Goal: Task Accomplishment & Management: Manage account settings

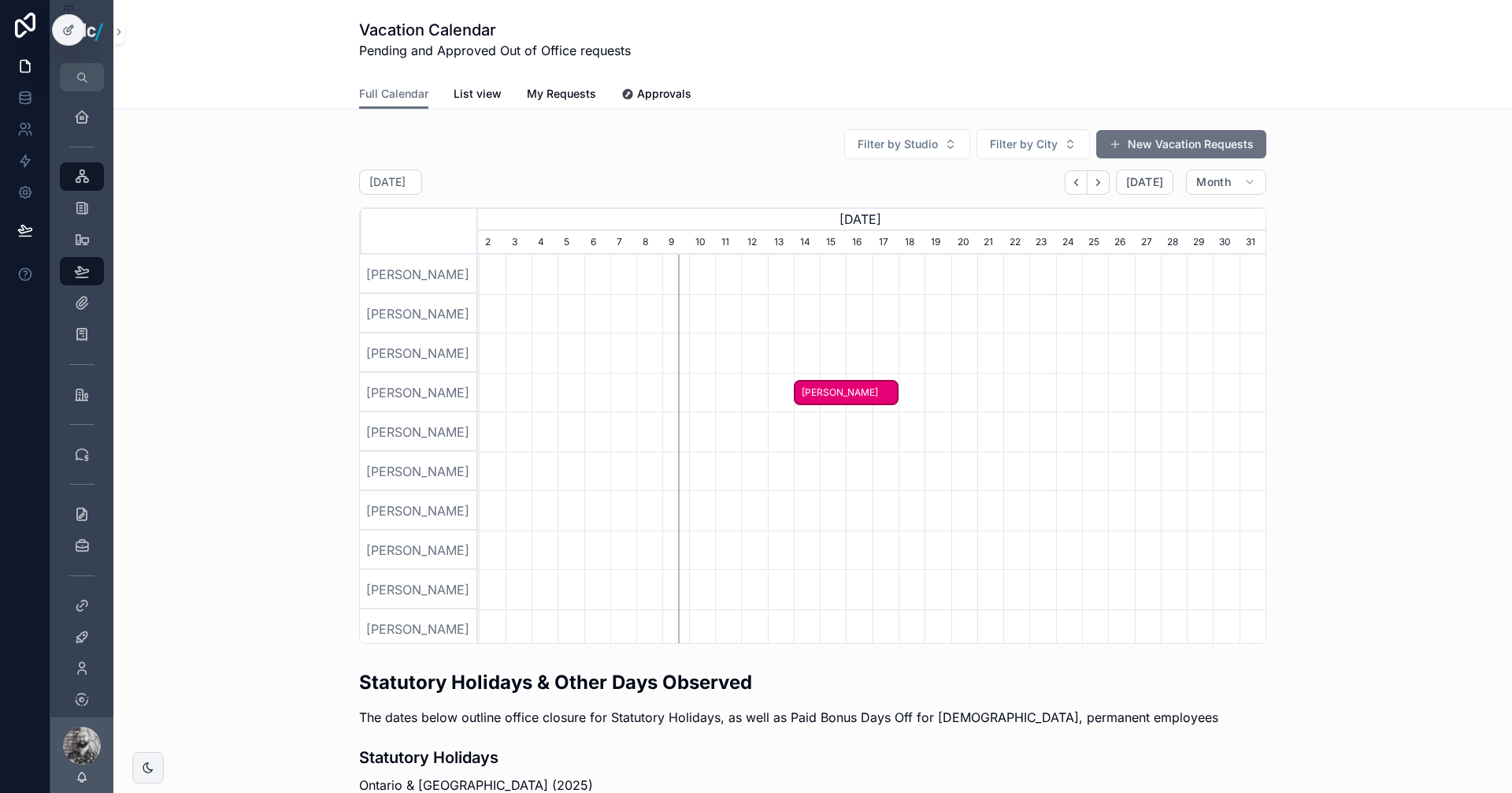
scroll to position [0, 787]
click at [22, 98] on icon at bounding box center [25, 98] width 16 height 16
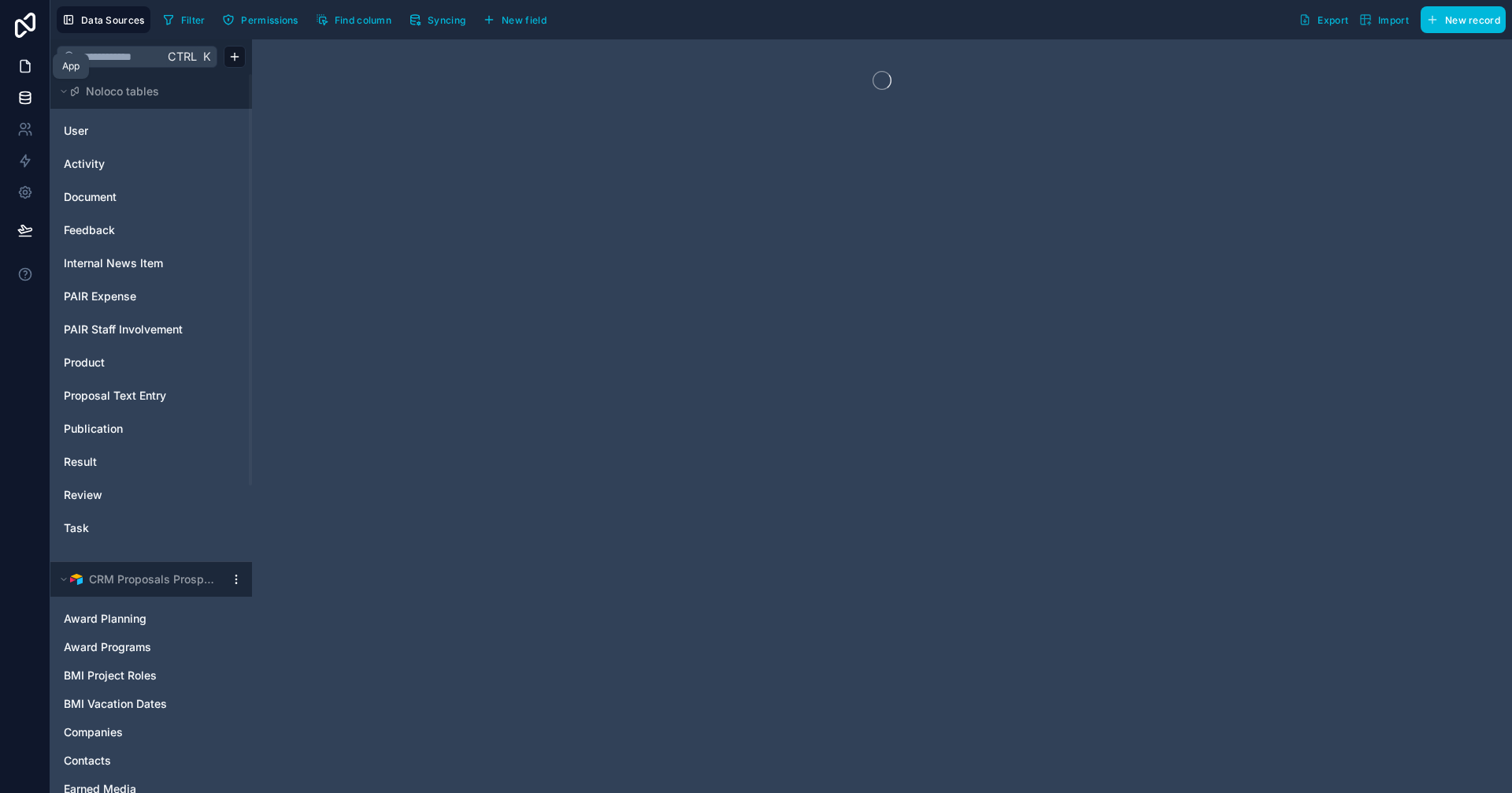
click at [18, 71] on icon at bounding box center [25, 66] width 16 height 16
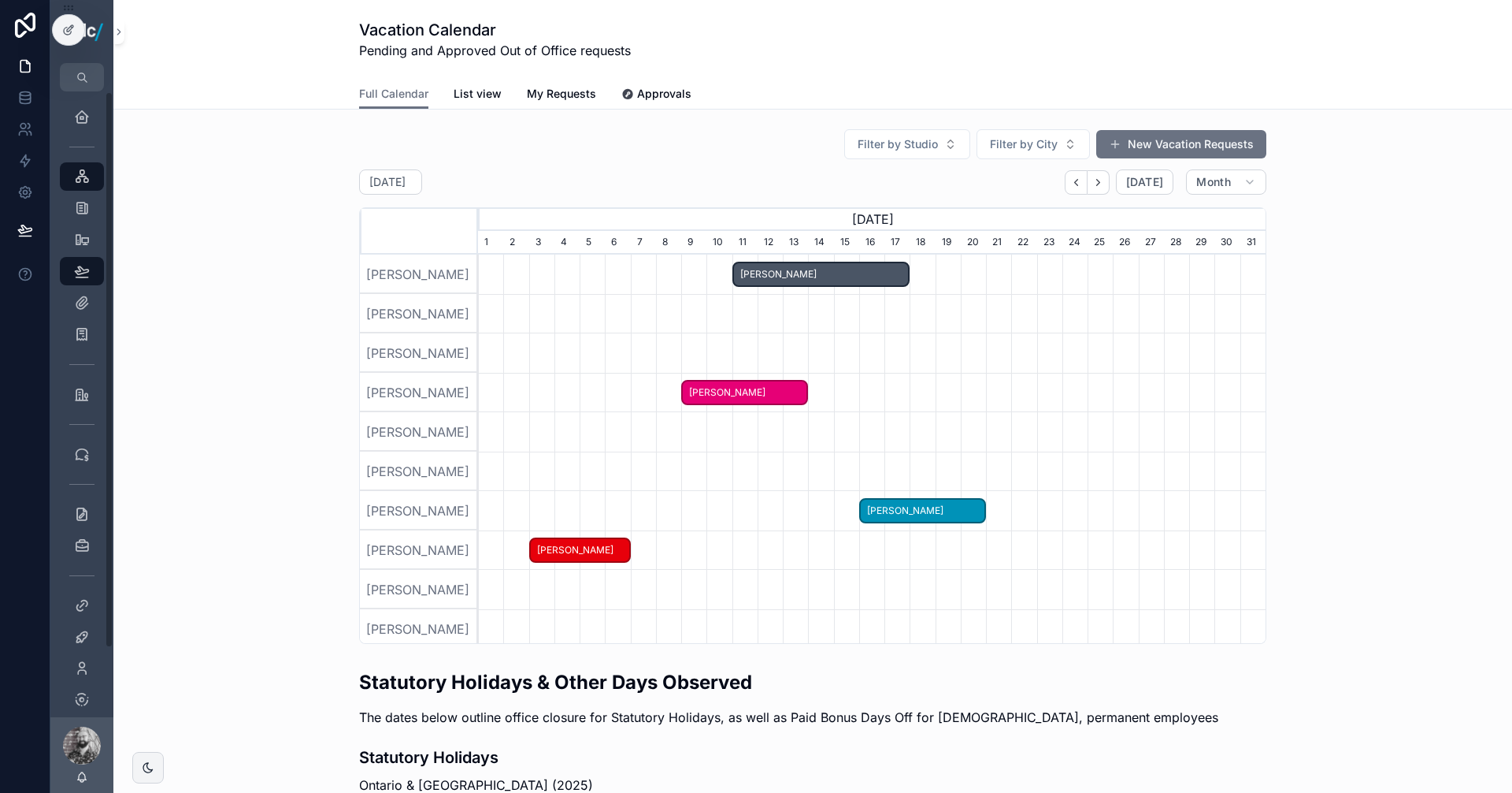
scroll to position [0, 787]
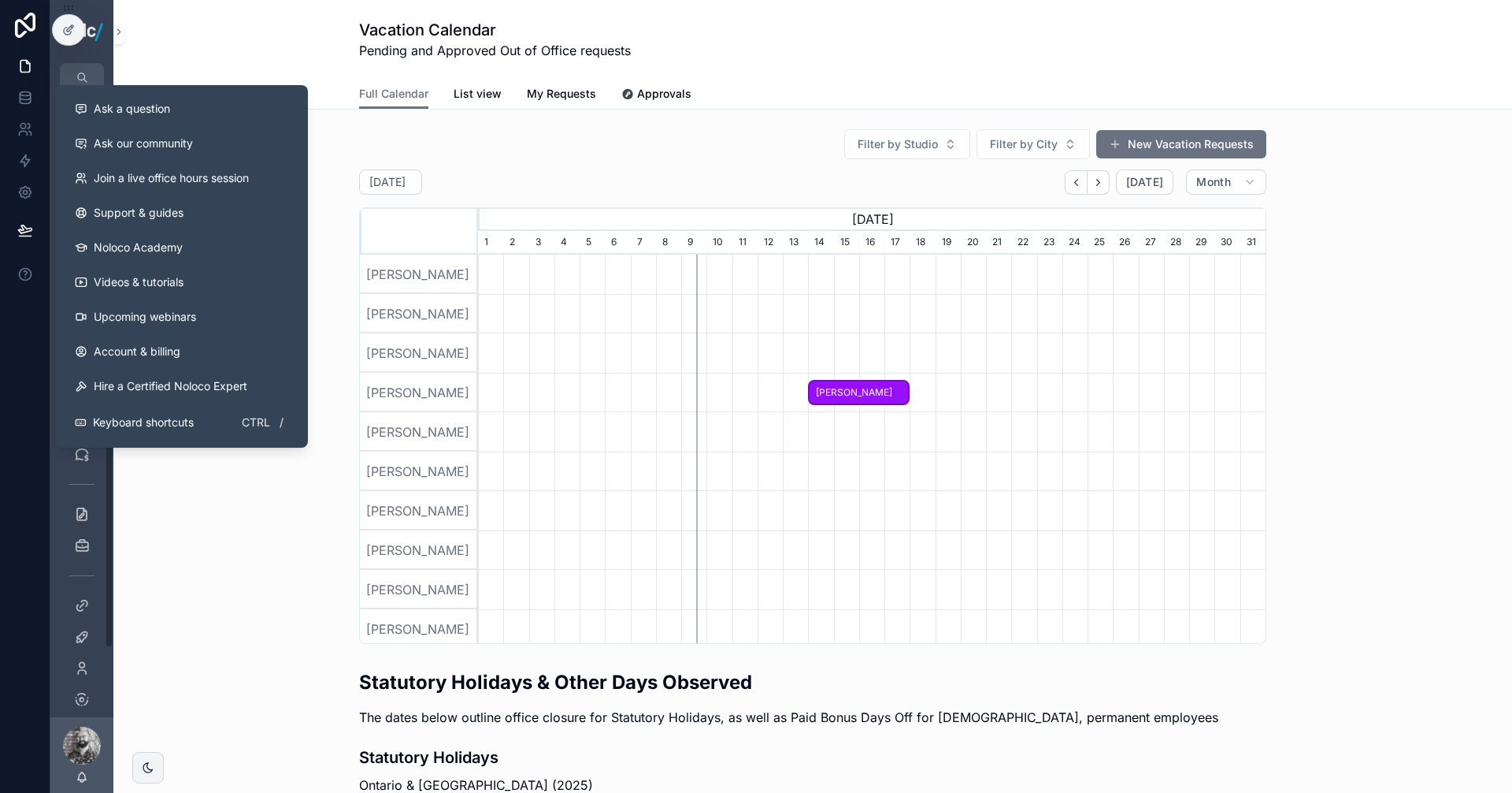
drag, startPoint x: 137, startPoint y: 532, endPoint x: 138, endPoint y: 523, distance: 9.1
click at [138, 532] on div "Filter by Studio Filter by City New Vacation Requests [DATE] [DATE] Month [DATE…" at bounding box center [813, 386] width 1374 height 528
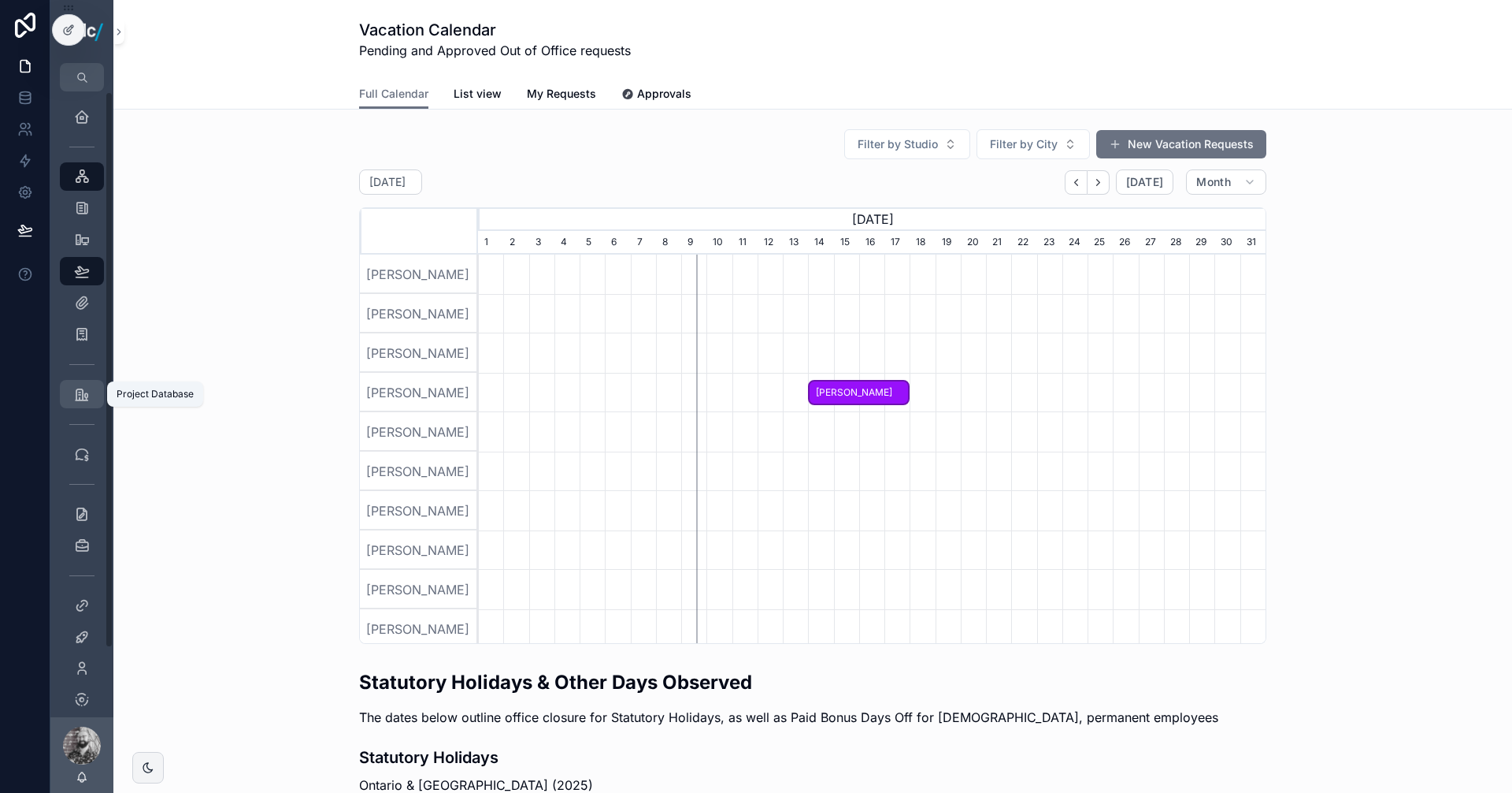
click at [78, 390] on icon "scrollable content" at bounding box center [82, 394] width 16 height 16
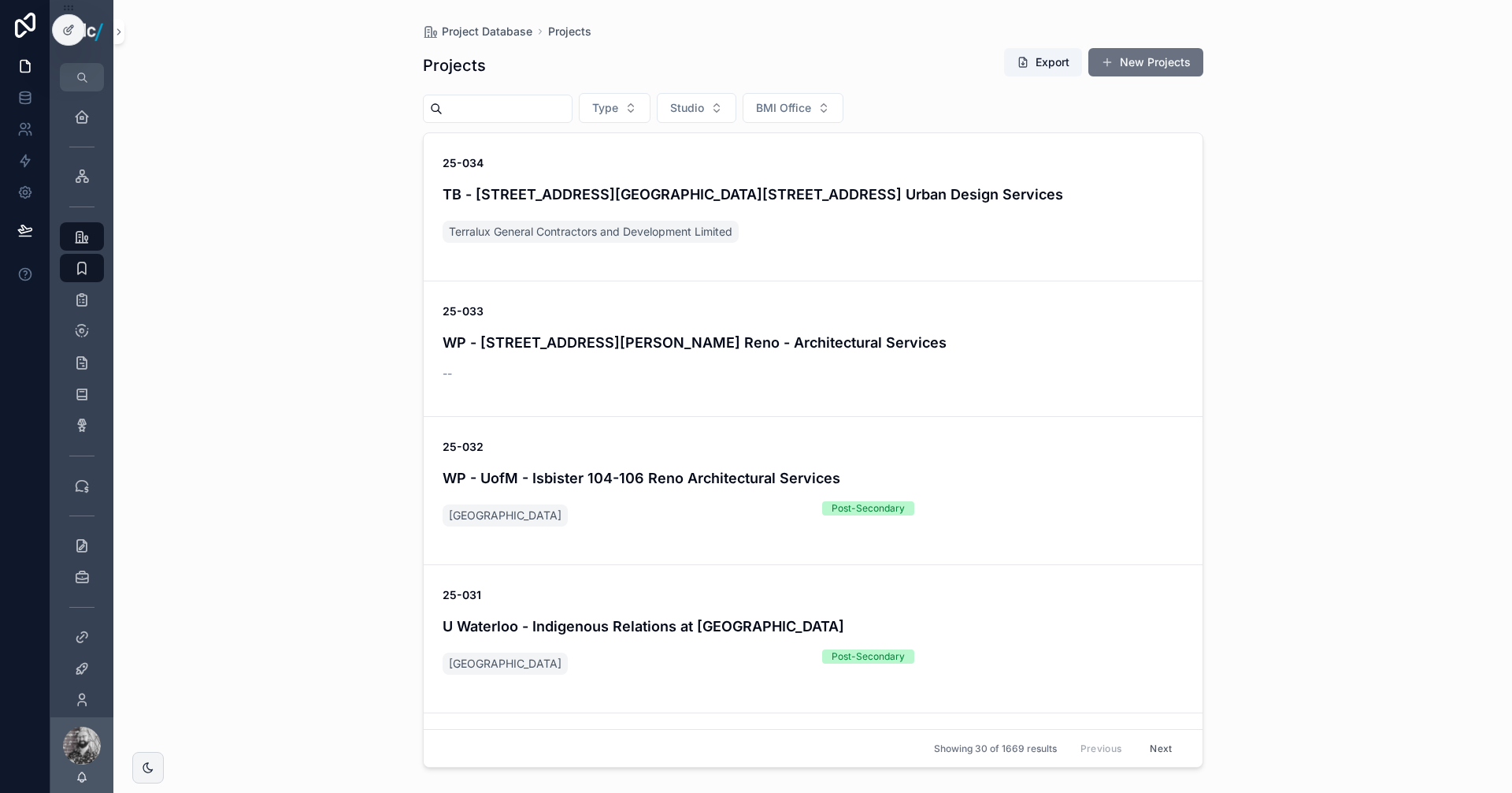
click at [528, 105] on input "scrollable content" at bounding box center [507, 108] width 129 height 22
type input "********"
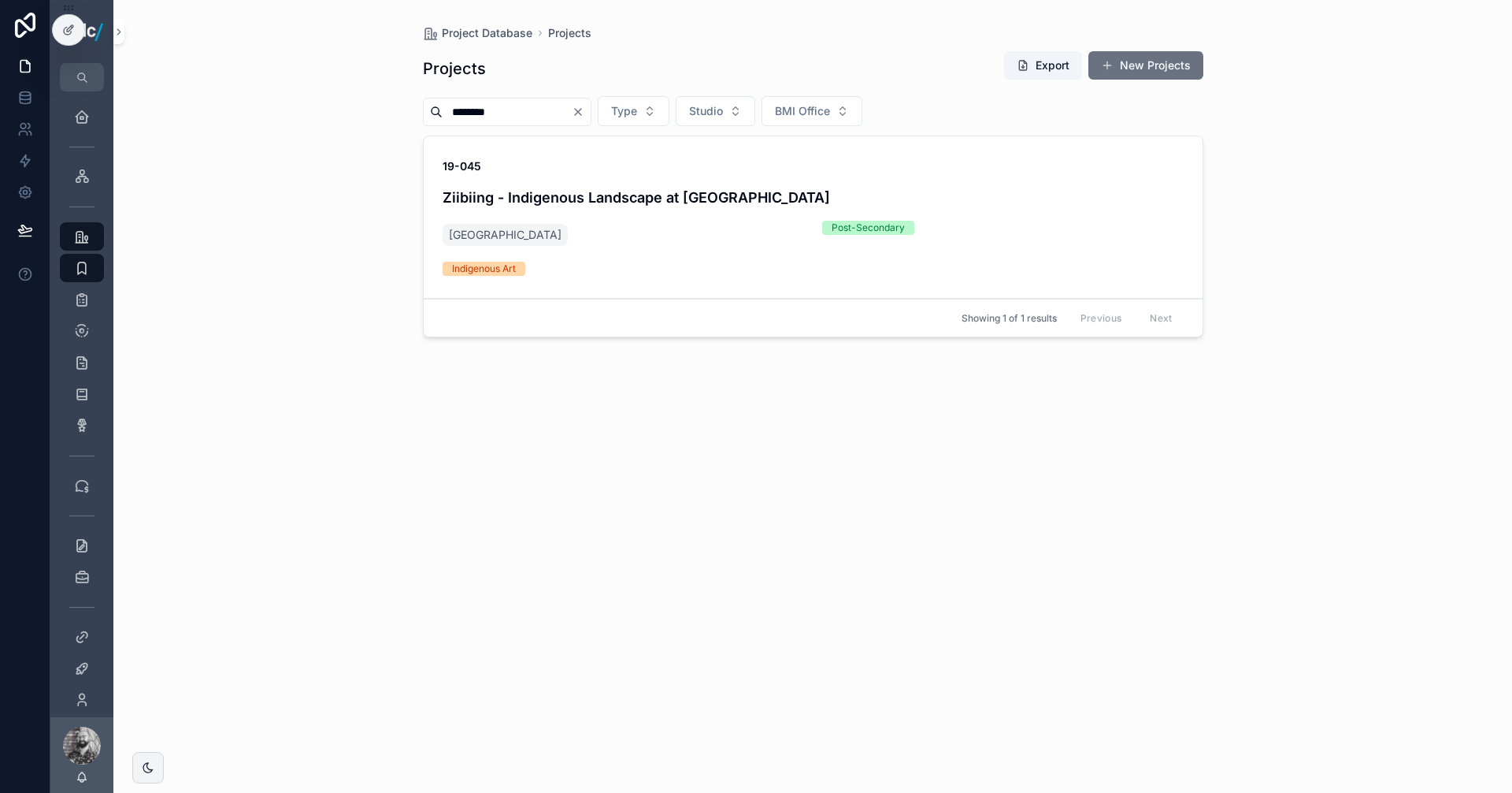
click at [696, 249] on div "19-045 Ziibiing - Indigenous Landscape at [GEOGRAPHIC_DATA] Post-Secondary Indi…" at bounding box center [813, 217] width 741 height 118
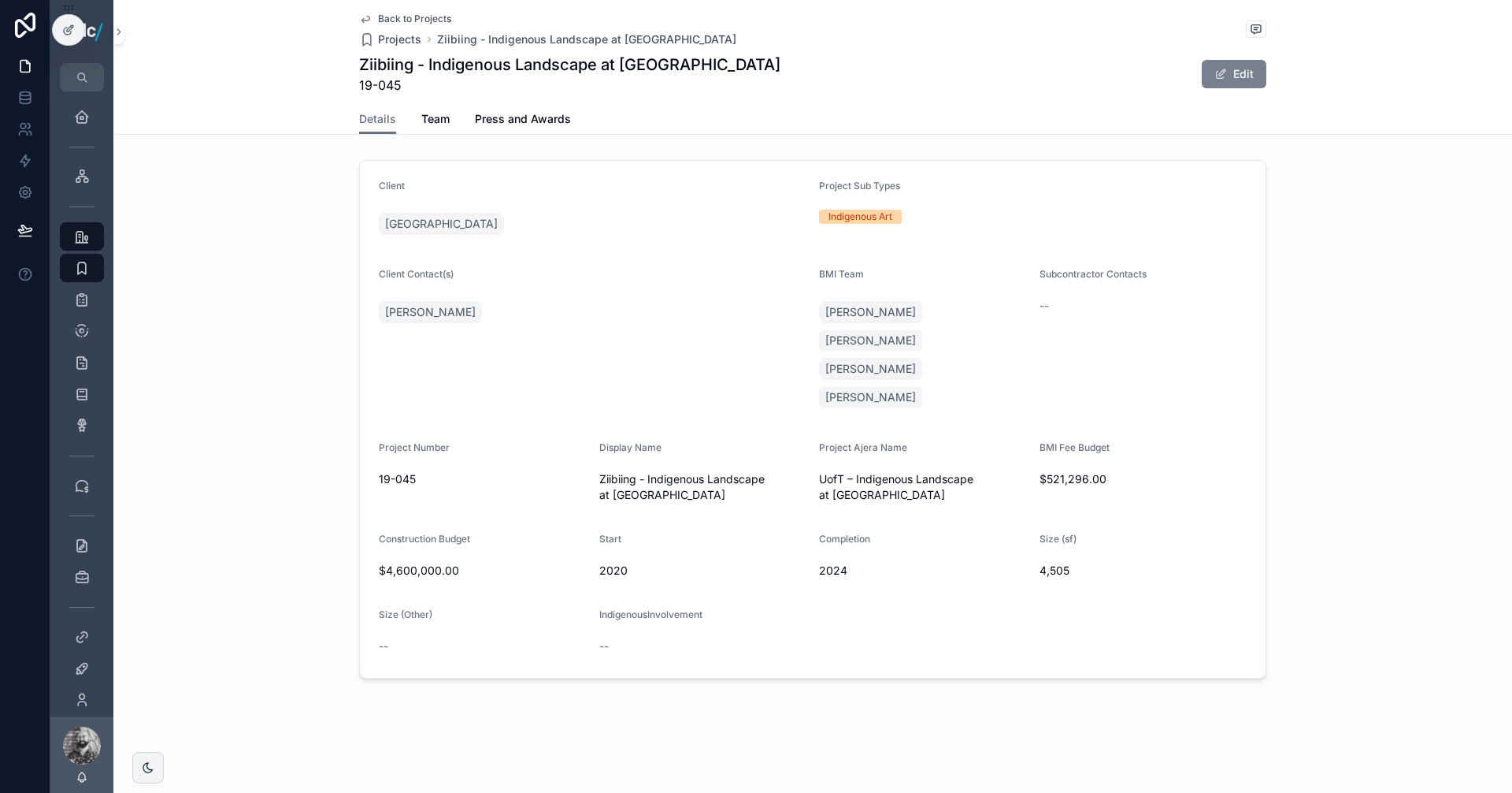
click at [1236, 74] on button "Edit" at bounding box center [1234, 74] width 64 height 29
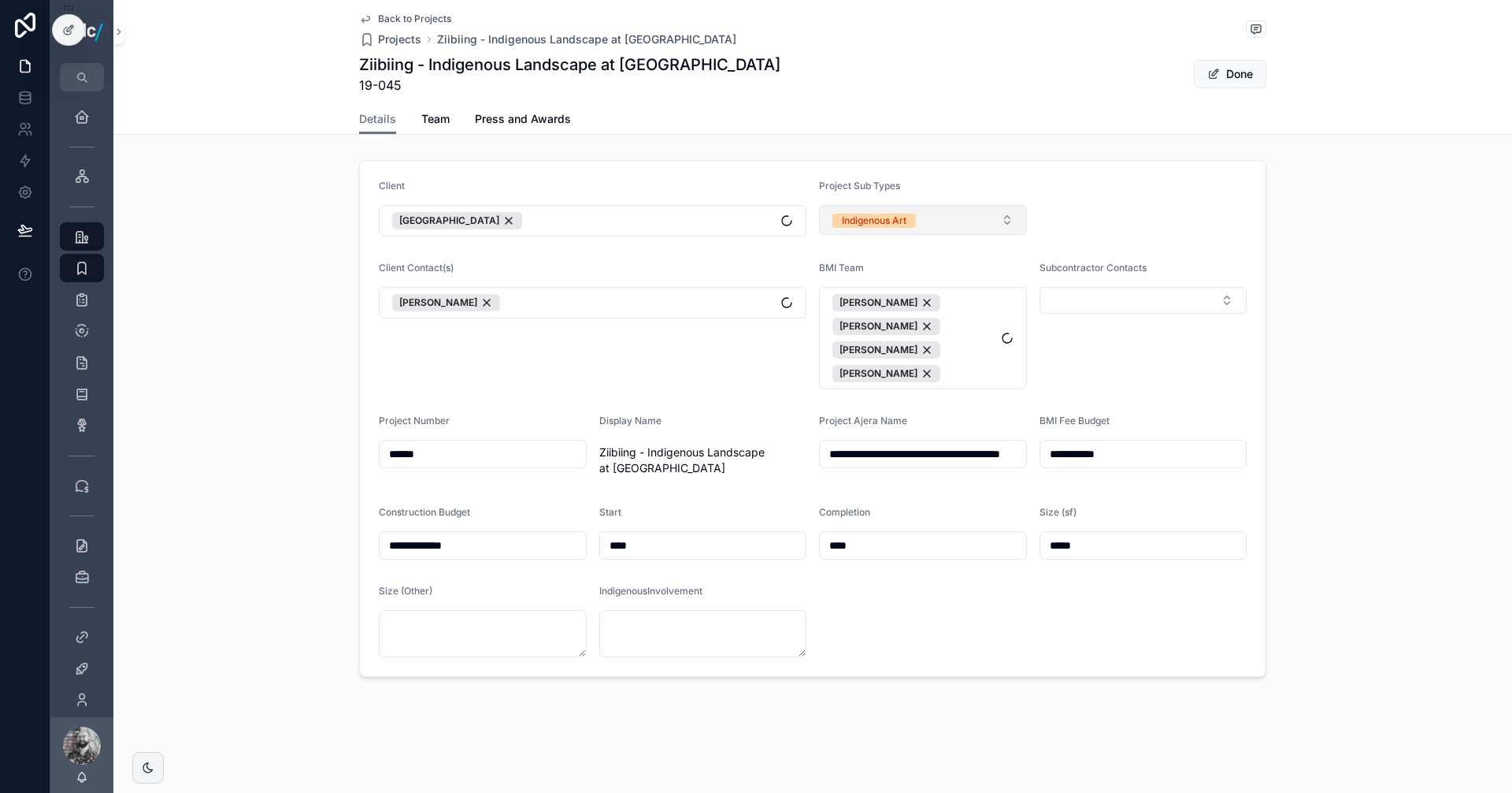
click at [933, 224] on button "Indigenous Art" at bounding box center [923, 220] width 208 height 30
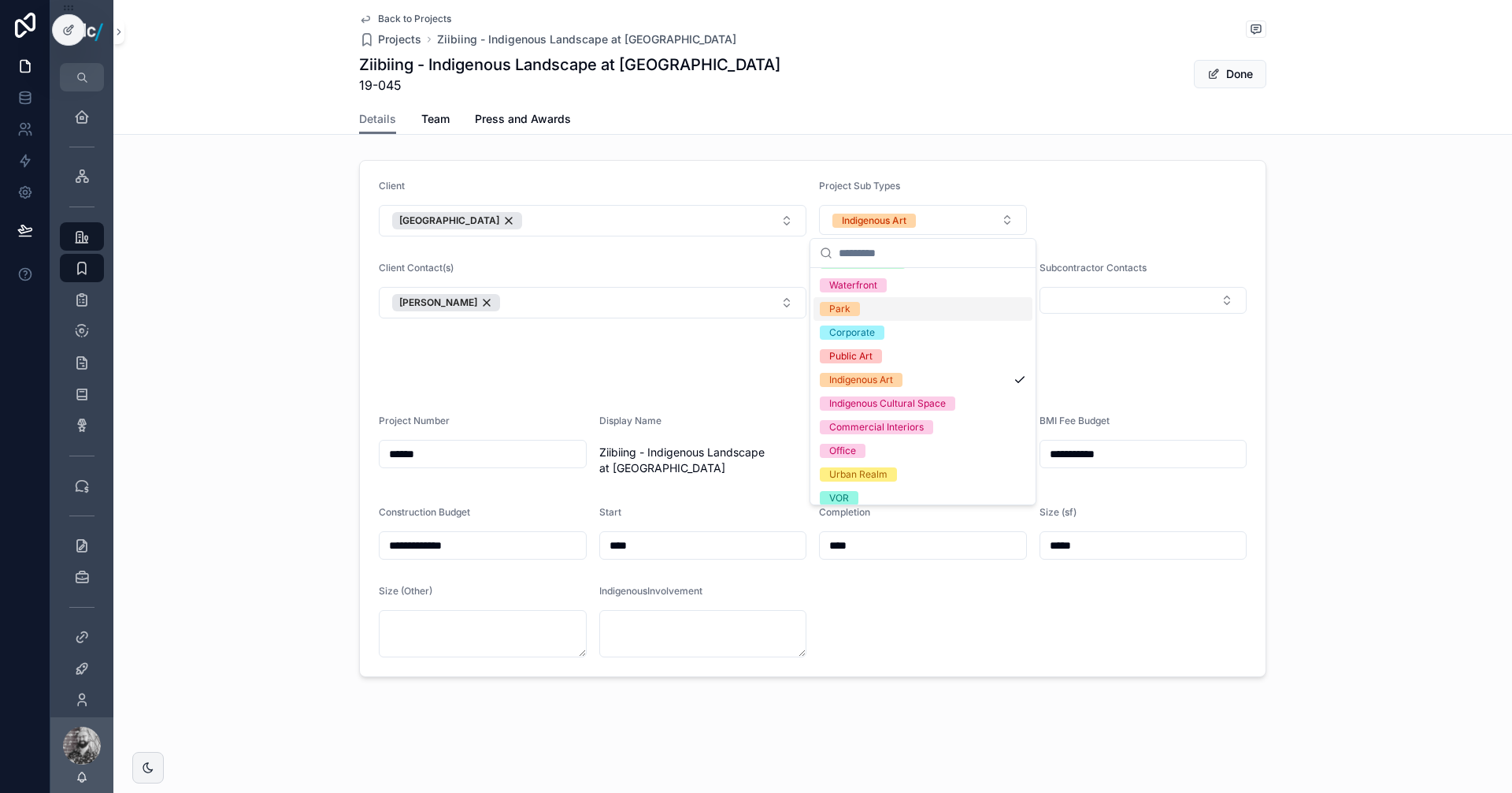
scroll to position [187, 0]
click at [922, 410] on div "Indigenous Cultural Space" at bounding box center [922, 403] width 219 height 24
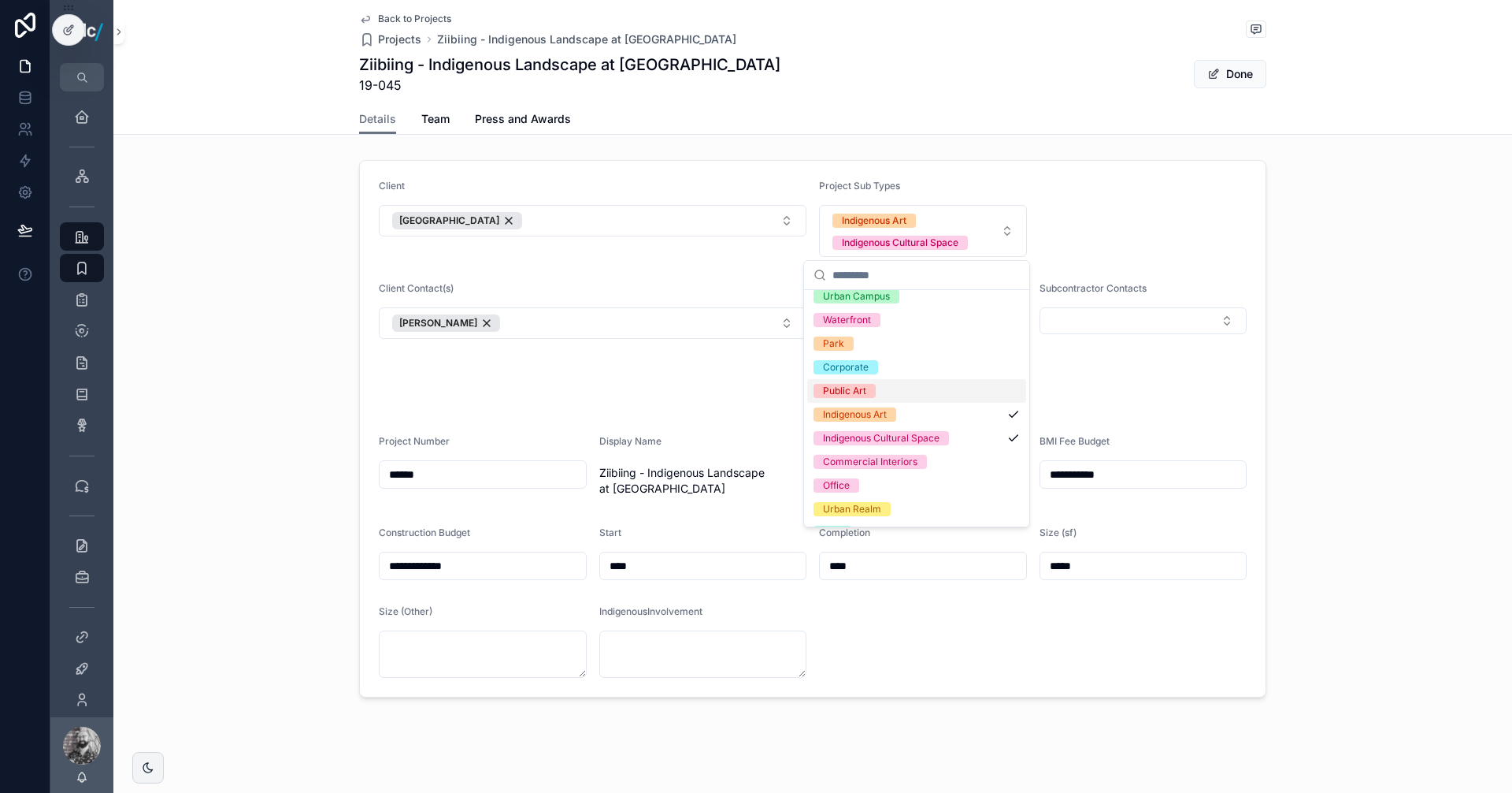
scroll to position [158, 0]
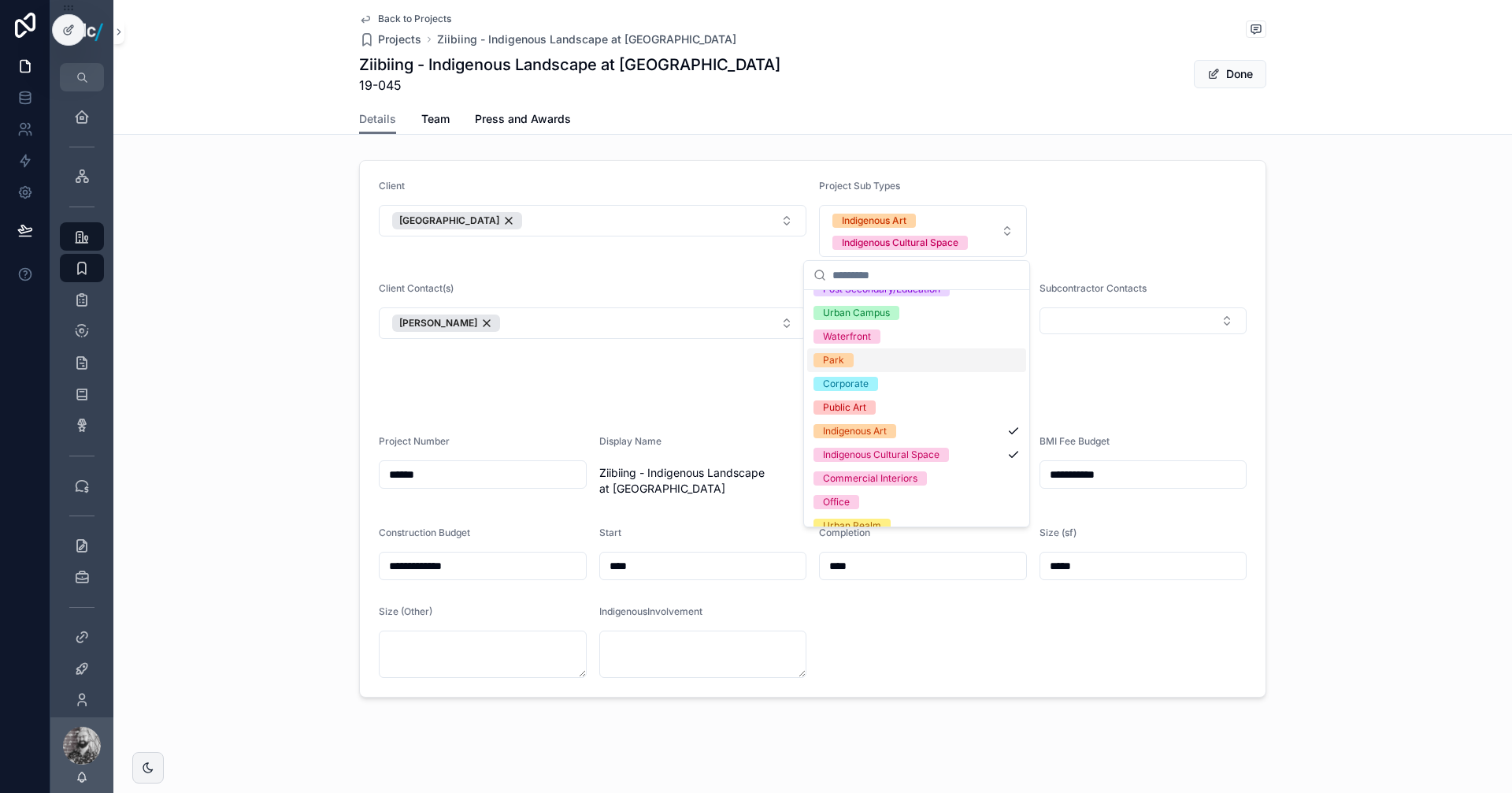
click at [854, 359] on div "Park" at bounding box center [916, 360] width 219 height 24
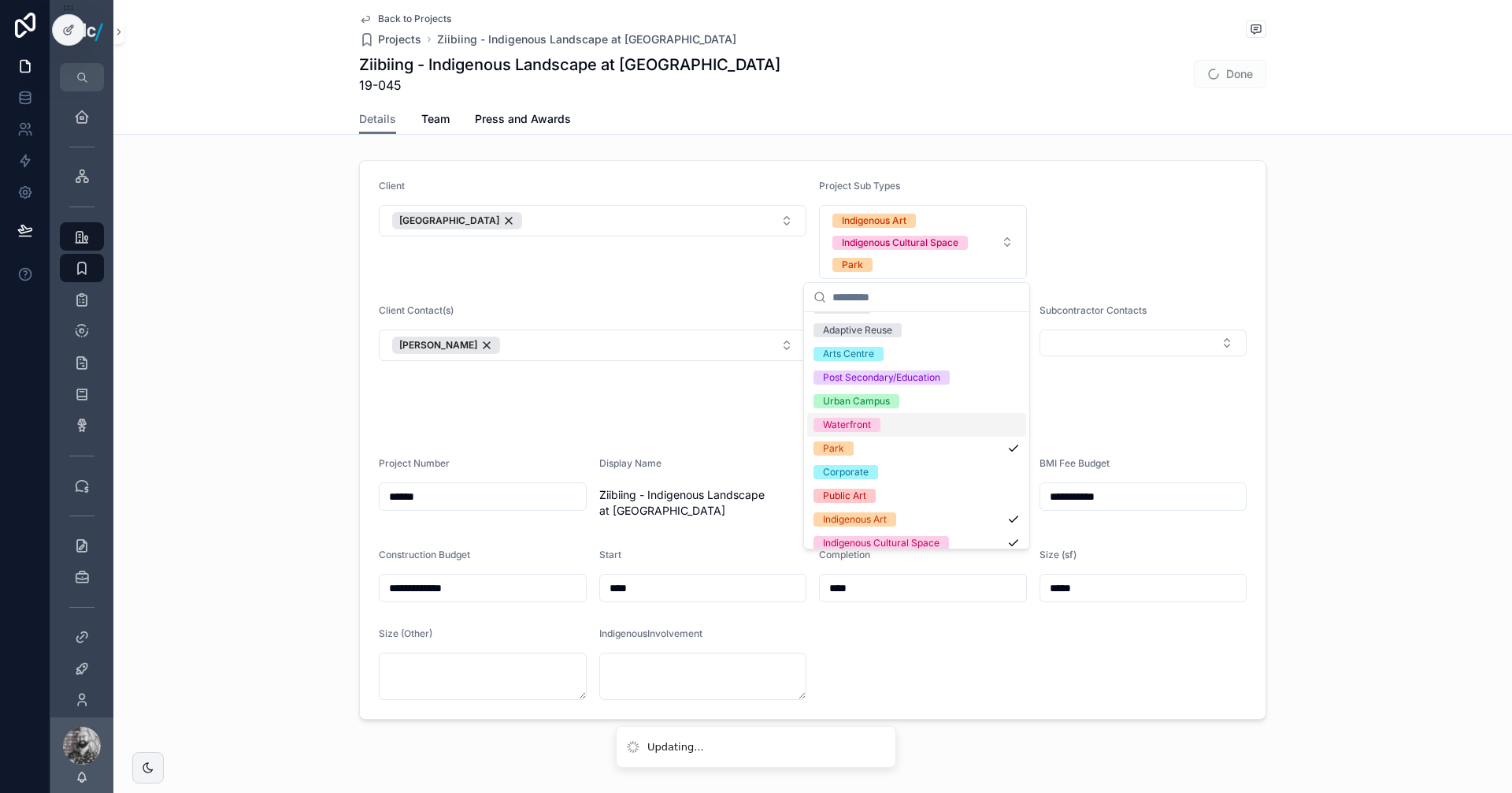
scroll to position [0, 0]
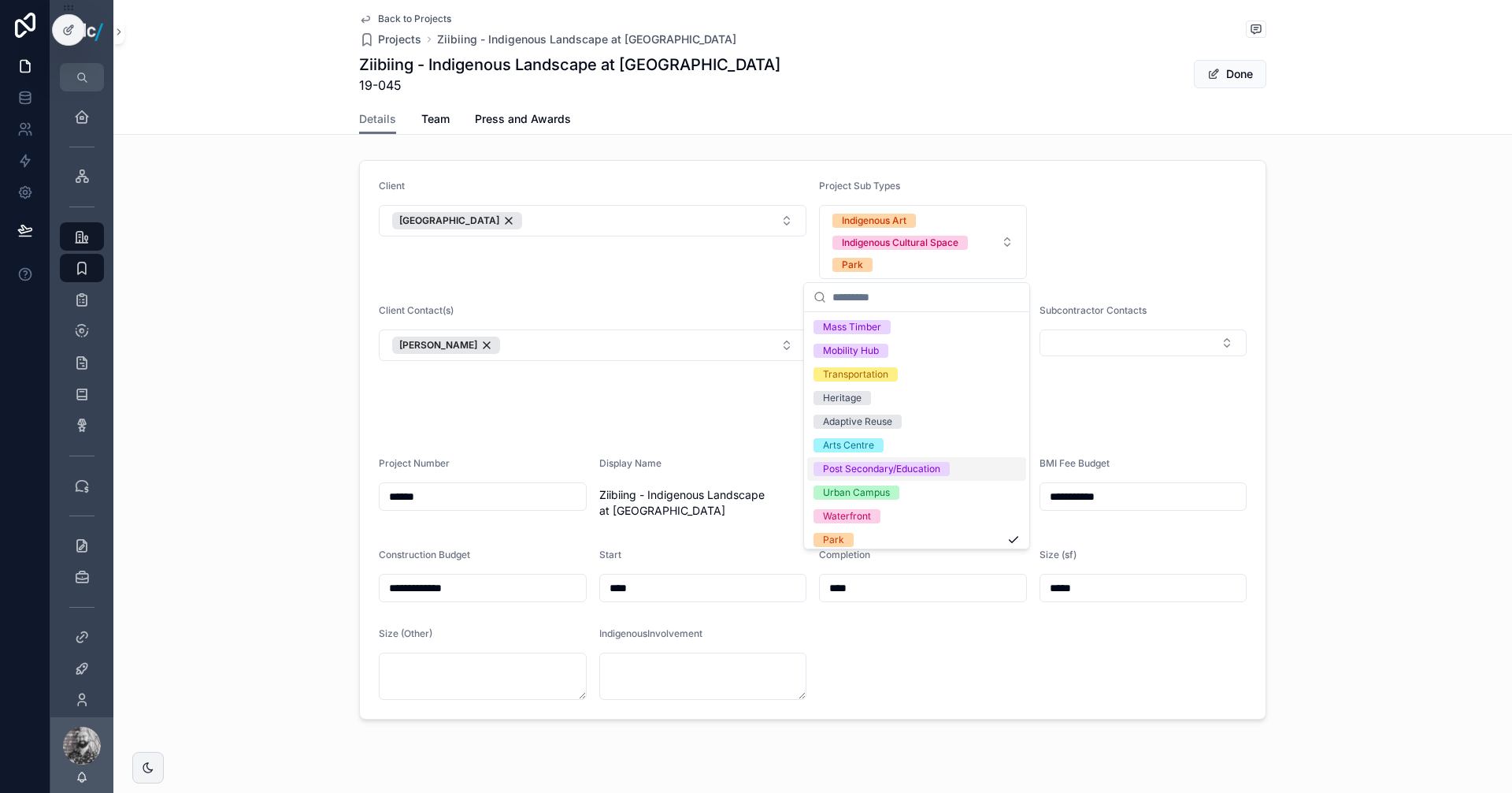
click at [933, 465] on div "Post Secondary/Education" at bounding box center [881, 469] width 118 height 14
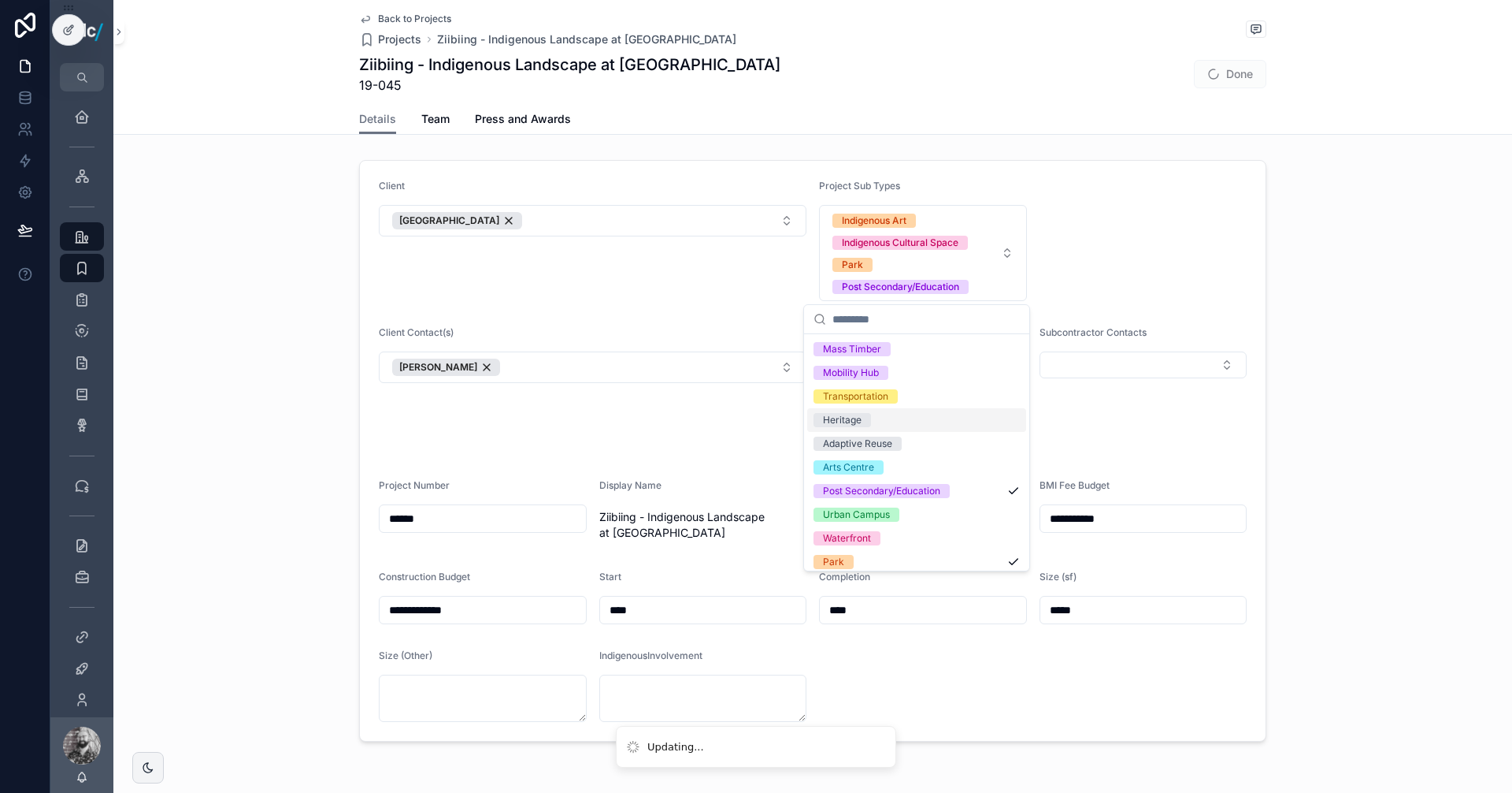
click at [1251, 271] on form "**********" at bounding box center [813, 451] width 906 height 580
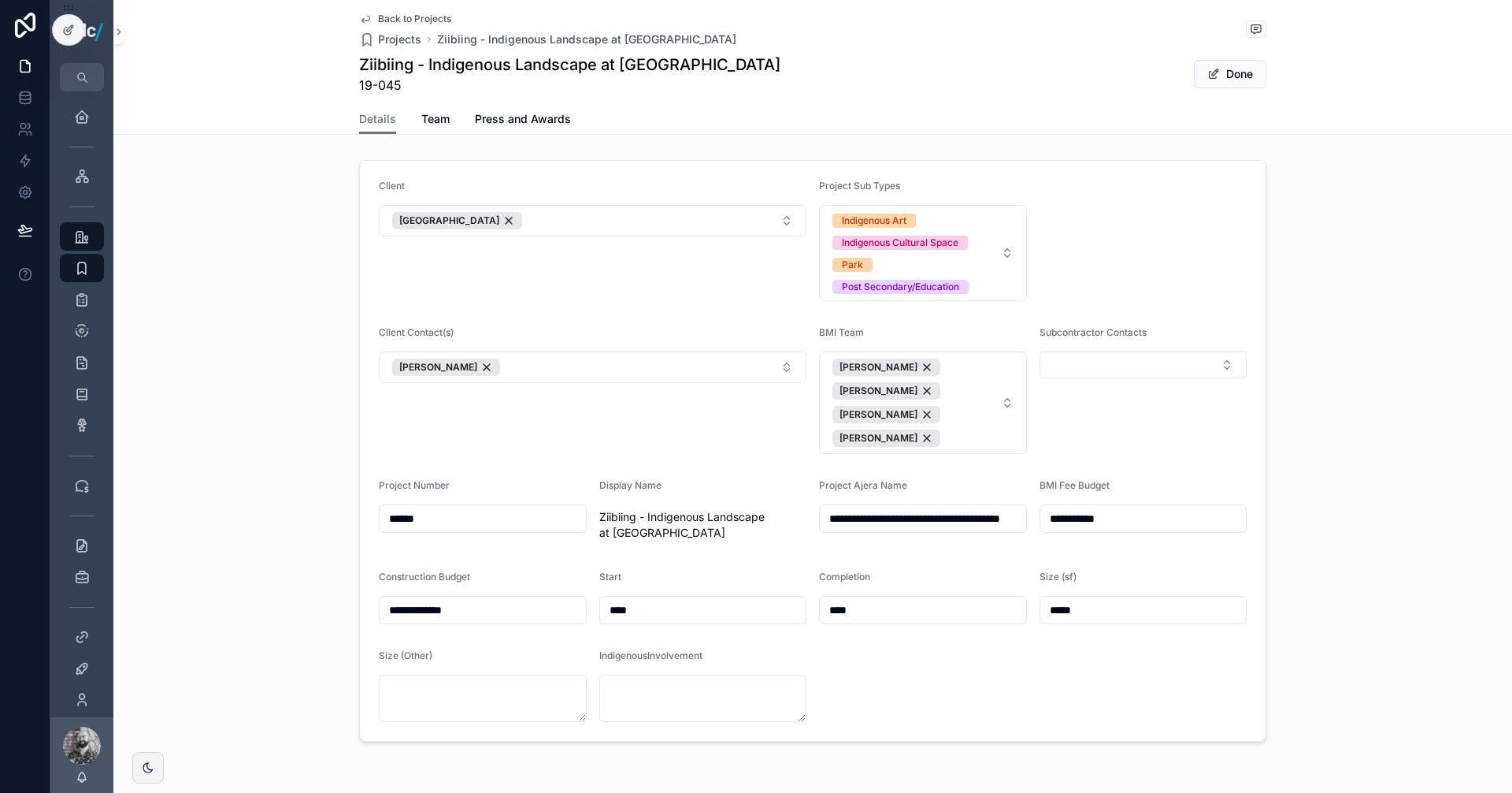
click at [1220, 89] on div "Ziibiing - Indigenous Landscape at [GEOGRAPHIC_DATA] 19-045 Done" at bounding box center [813, 74] width 908 height 41
click at [1231, 63] on button "Done" at bounding box center [1230, 74] width 72 height 29
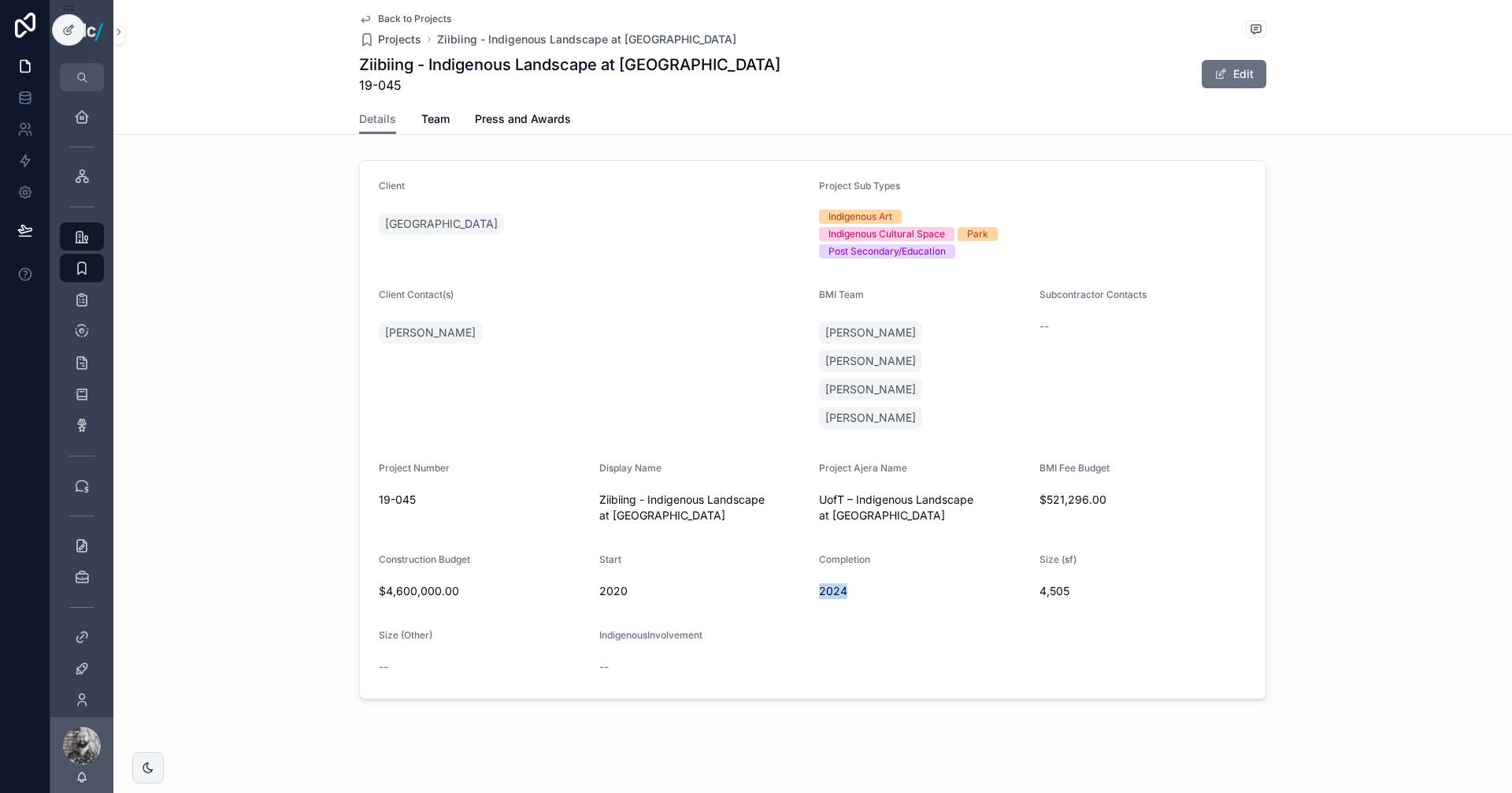
drag, startPoint x: 828, startPoint y: 533, endPoint x: 813, endPoint y: 532, distance: 15.0
click at [813, 532] on form "Client [GEOGRAPHIC_DATA] Project Sub Types Indigenous Art Indigenous Cultural S…" at bounding box center [813, 430] width 906 height 538
copy span "2024"
